Goal: Check status: Check status

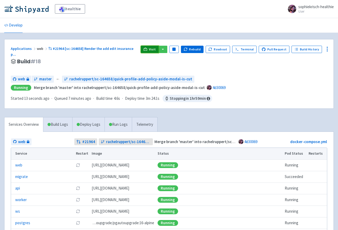
click at [153, 48] on span "Visit" at bounding box center [152, 49] width 7 height 4
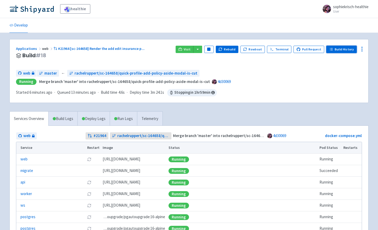
click at [347, 49] on link "Build History" at bounding box center [341, 49] width 30 height 7
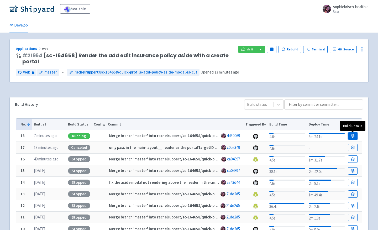
click at [352, 135] on icon at bounding box center [353, 136] width 4 height 4
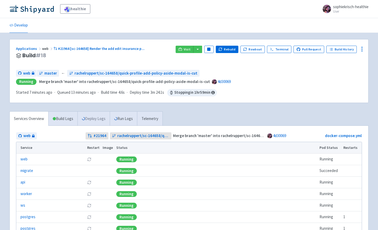
click at [88, 119] on link "Deploy Logs" at bounding box center [93, 119] width 32 height 14
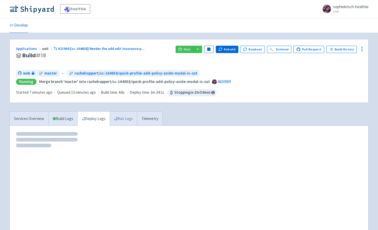
click at [133, 117] on link "Run Logs" at bounding box center [123, 119] width 27 height 14
